Goal: Communication & Community: Answer question/provide support

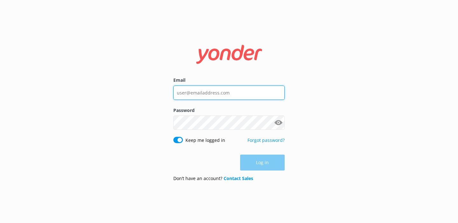
click at [193, 90] on input "Email" at bounding box center [228, 93] width 111 height 14
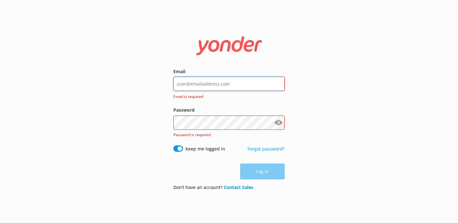
type input "[PERSON_NAME][EMAIL_ADDRESS][DOMAIN_NAME]"
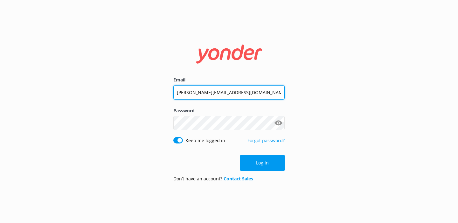
click button "Log in" at bounding box center [262, 163] width 45 height 16
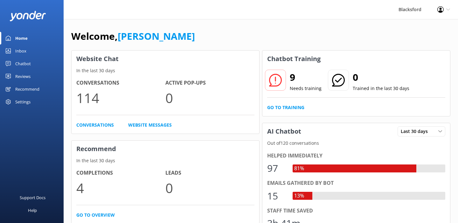
click at [36, 47] on link "Inbox" at bounding box center [32, 51] width 64 height 13
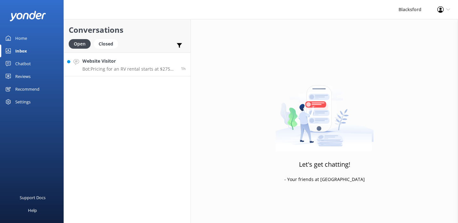
click at [155, 71] on p "Bot: Pricing for an RV rental starts at $275 per day. For reservations over 10 …" at bounding box center [129, 69] width 94 height 6
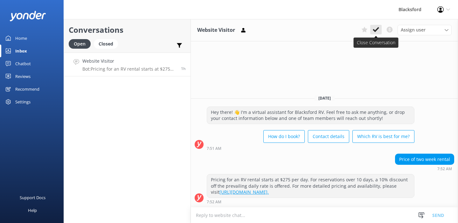
click at [375, 29] on icon at bounding box center [376, 29] width 6 height 6
